Goal: Register for event/course

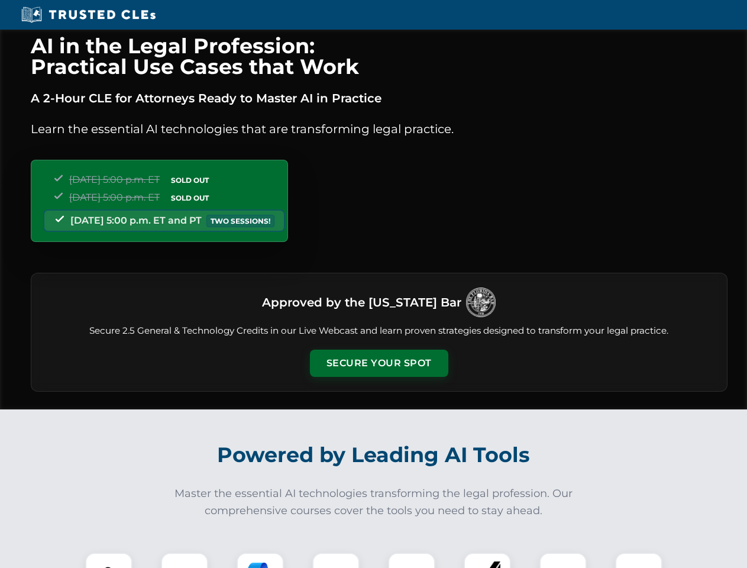
click at [379, 363] on button "Secure Your Spot" at bounding box center [379, 363] width 138 height 27
click at [109, 560] on img at bounding box center [109, 576] width 34 height 34
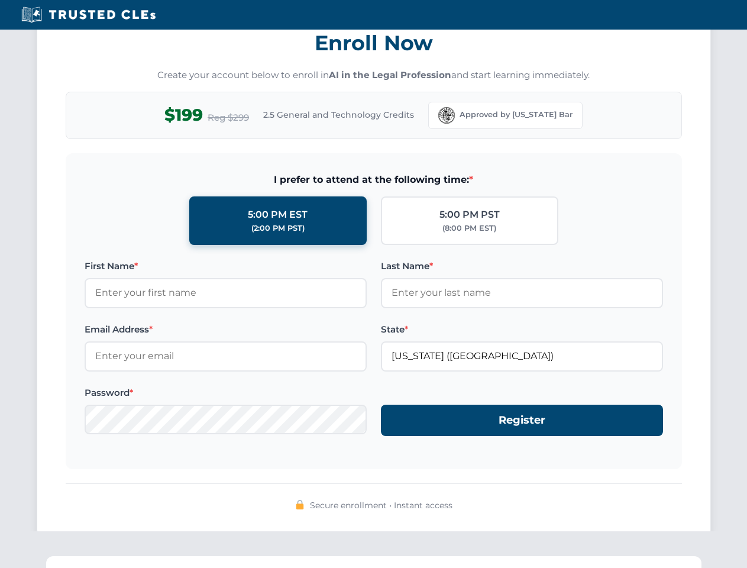
scroll to position [1162, 0]
